Goal: Task Accomplishment & Management: Manage account settings

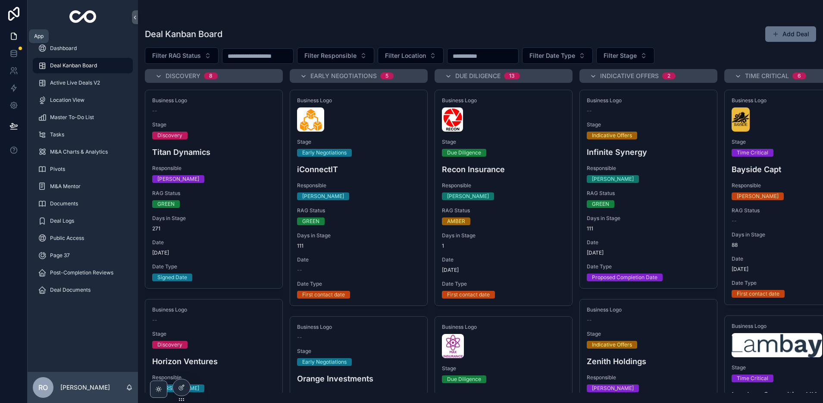
click at [14, 35] on icon at bounding box center [13, 36] width 9 height 9
click at [13, 14] on icon at bounding box center [13, 14] width 11 height 14
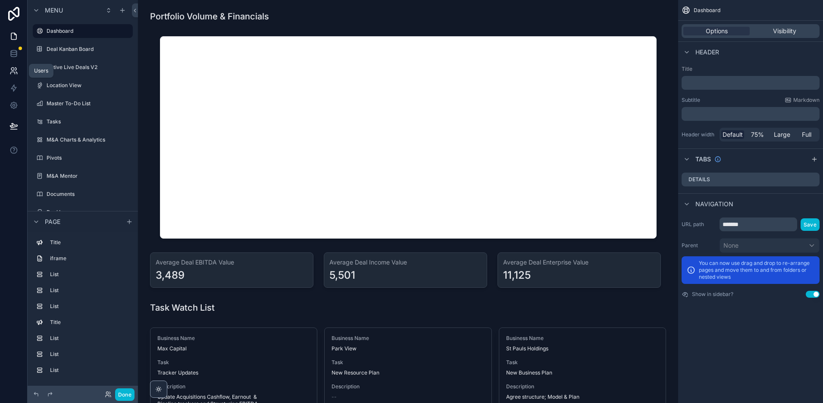
click at [11, 74] on icon at bounding box center [13, 70] width 9 height 9
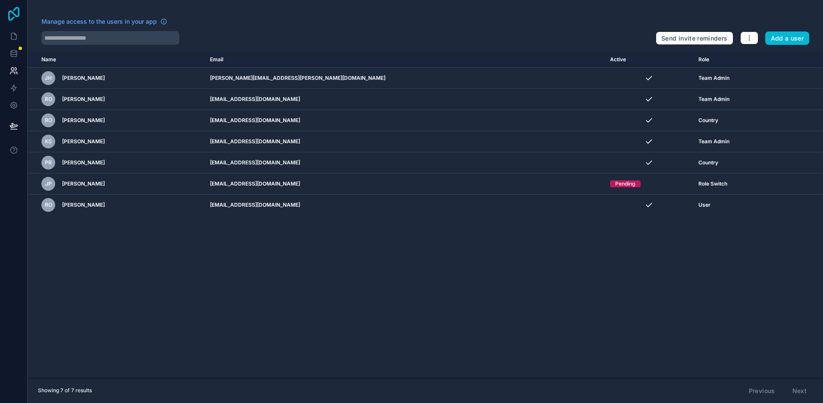
click at [15, 13] on icon at bounding box center [13, 14] width 17 height 14
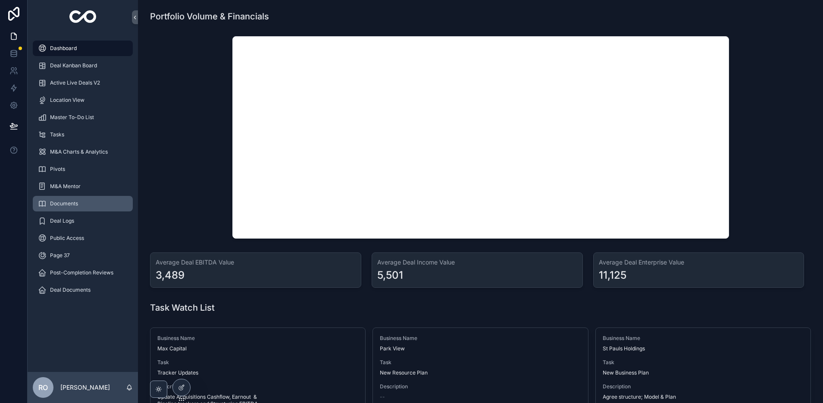
click at [88, 203] on div "Documents" at bounding box center [83, 204] width 90 height 14
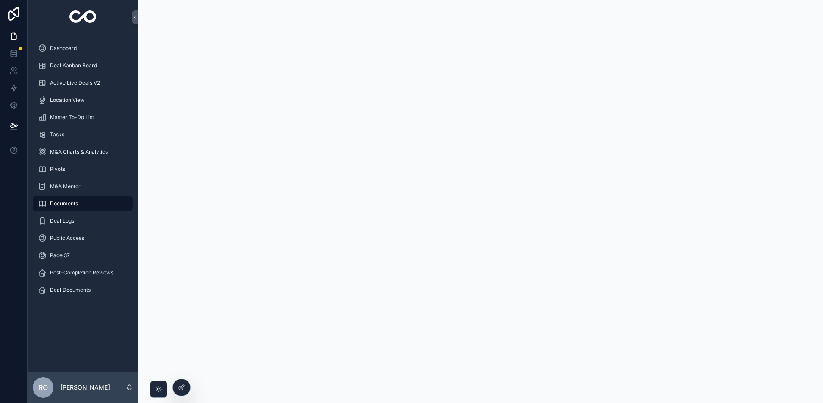
drag, startPoint x: 182, startPoint y: 389, endPoint x: 181, endPoint y: 377, distance: 11.7
click at [182, 388] on icon at bounding box center [181, 388] width 4 height 4
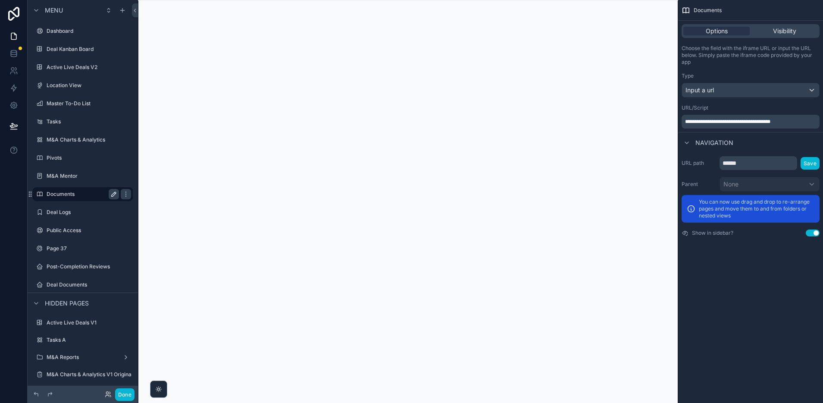
click at [116, 194] on icon "scrollable content" at bounding box center [113, 194] width 7 height 7
click at [124, 194] on icon "scrollable content" at bounding box center [125, 194] width 7 height 7
click at [158, 202] on span "Remove" at bounding box center [164, 200] width 23 height 9
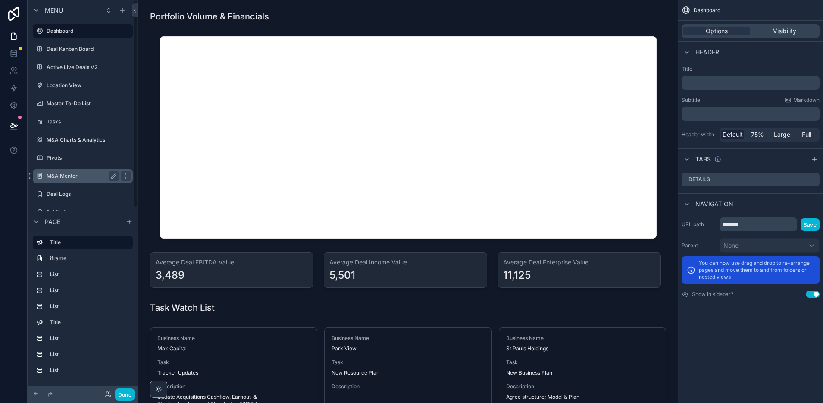
click at [69, 175] on label "M&A Mentor" at bounding box center [81, 175] width 69 height 7
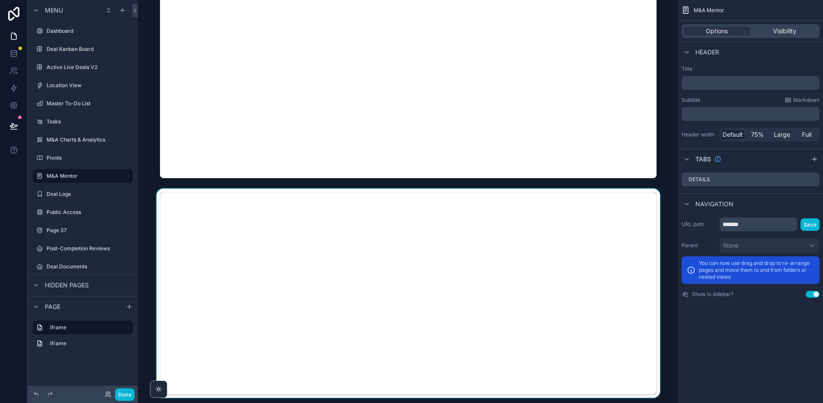
scroll to position [136, 0]
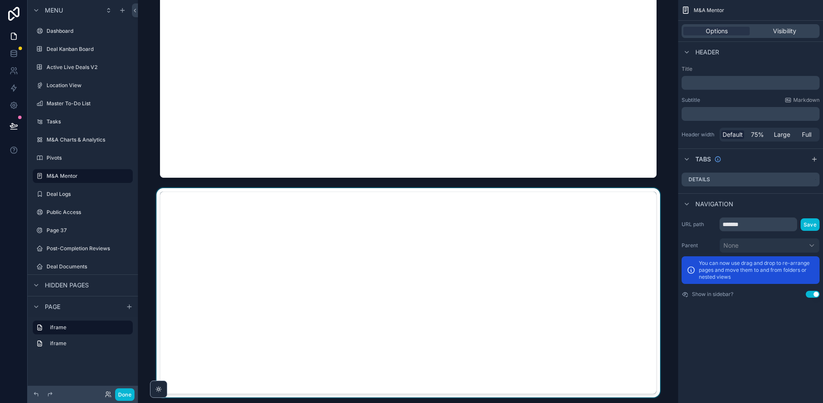
click at [298, 367] on div "scrollable content" at bounding box center [408, 292] width 526 height 209
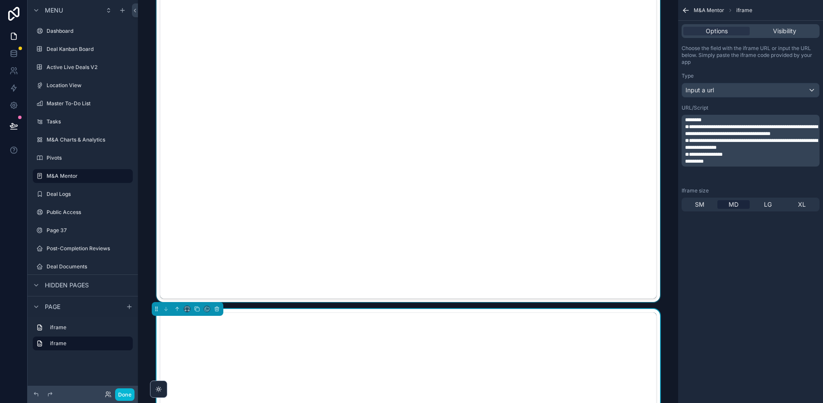
scroll to position [0, 0]
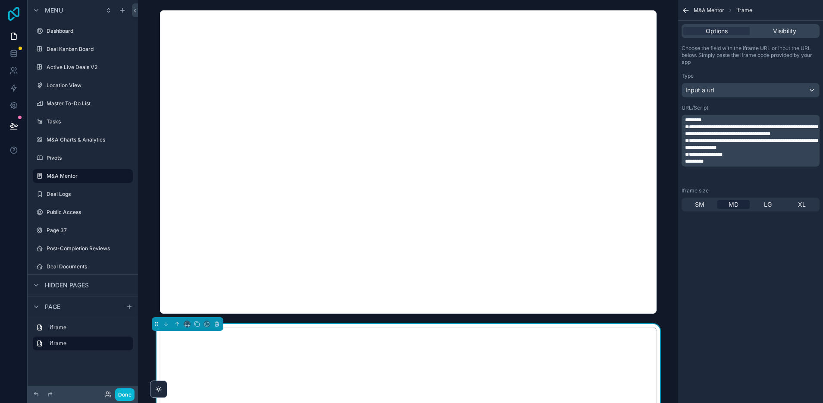
click at [13, 13] on icon at bounding box center [13, 14] width 11 height 14
